Goal: Obtain resource: Download file/media

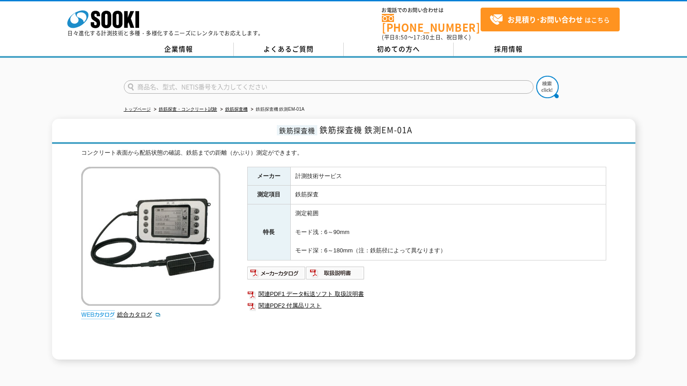
click at [369, 258] on div "メーカー 計測技術サービス 測定項目 鉄筋探査 特長 測定範囲 モード浅：6～90mm モード深：6～180mm（注：鉄筋径によって異なります） 関連PDF1…" at bounding box center [426, 263] width 359 height 193
click at [389, 246] on td "測定範囲 モード浅：6～90mm モード深：6～180mm（注：鉄筋径によって異なります）" at bounding box center [448, 233] width 316 height 56
drag, startPoint x: 461, startPoint y: 247, endPoint x: 295, endPoint y: 225, distance: 166.7
click at [295, 224] on td "測定範囲 モード浅：6～90mm モード深：6～180mm（注：鉄筋径によって異なります）" at bounding box center [448, 233] width 316 height 56
click at [370, 305] on link "関連PDF2 付属品リスト" at bounding box center [426, 306] width 359 height 12
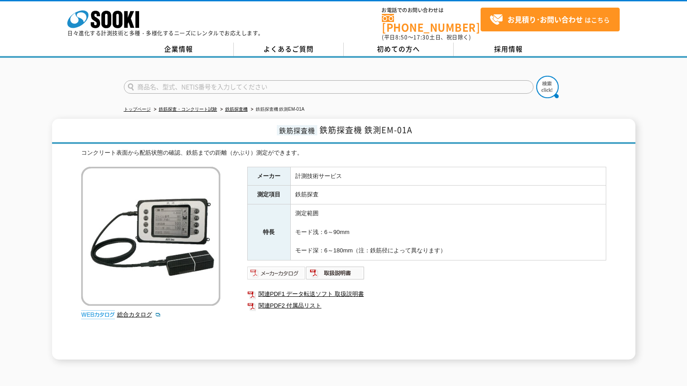
click at [284, 266] on img at bounding box center [276, 273] width 59 height 14
